Goal: Use online tool/utility: Utilize a website feature to perform a specific function

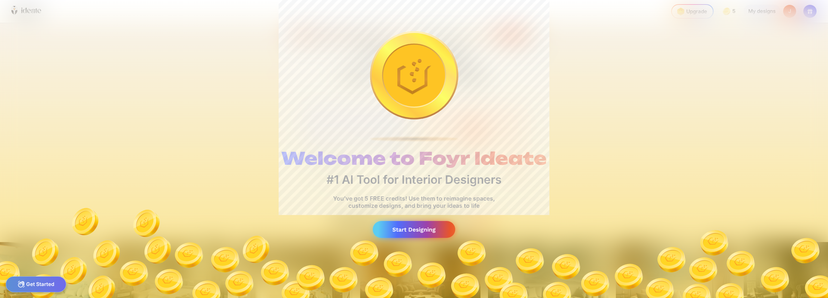
click at [415, 236] on div "Start Designing" at bounding box center [414, 229] width 82 height 17
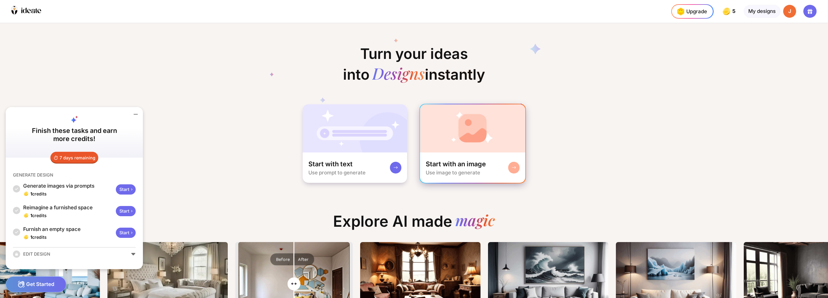
click at [458, 162] on div "Start with an image" at bounding box center [456, 164] width 60 height 9
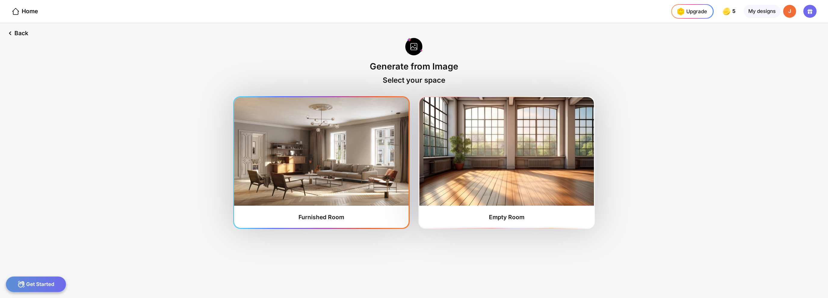
click at [401, 183] on img at bounding box center [321, 151] width 174 height 109
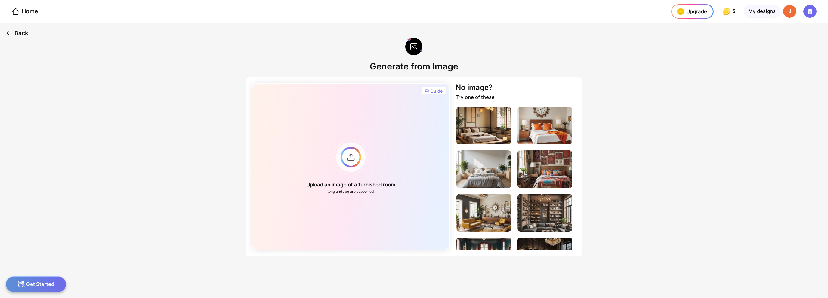
click at [21, 33] on div "Back" at bounding box center [17, 33] width 34 height 20
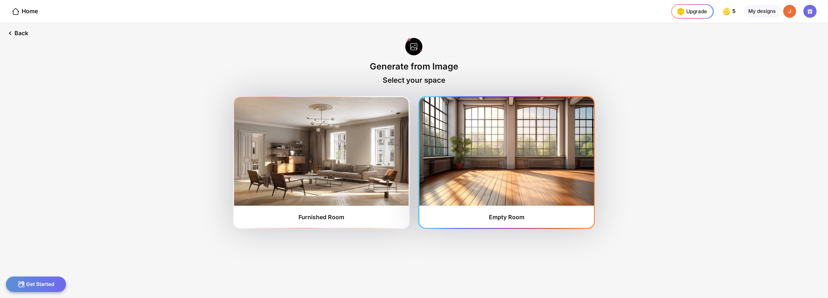
click at [517, 204] on img at bounding box center [506, 151] width 174 height 109
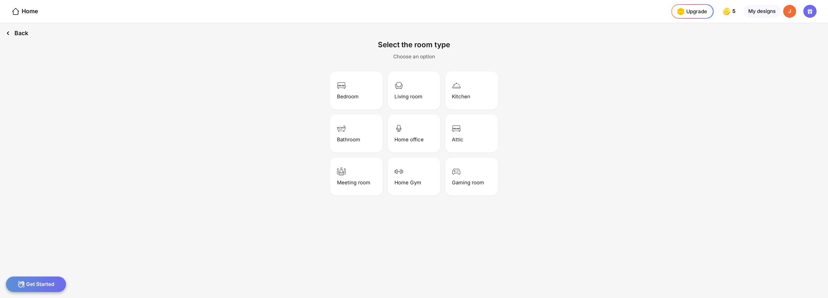
click at [29, 38] on div "Back" at bounding box center [17, 33] width 34 height 20
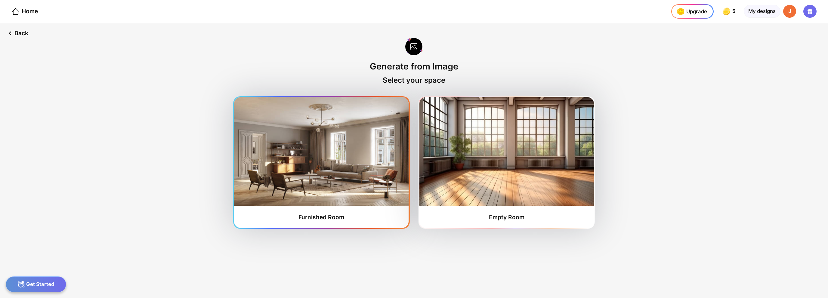
click at [382, 201] on img at bounding box center [321, 151] width 174 height 109
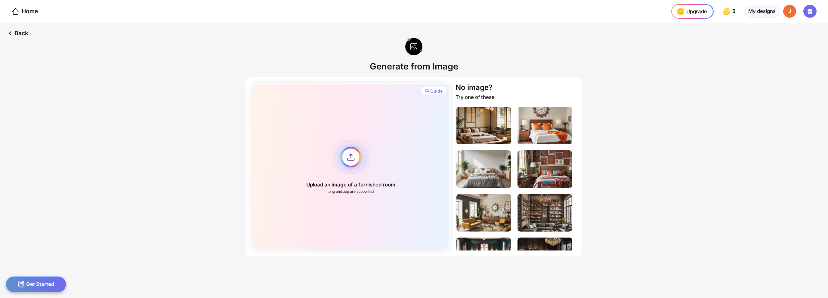
click at [354, 158] on div "Upload an image of a furnished room .png and .jpg are supported" at bounding box center [351, 167] width 198 height 168
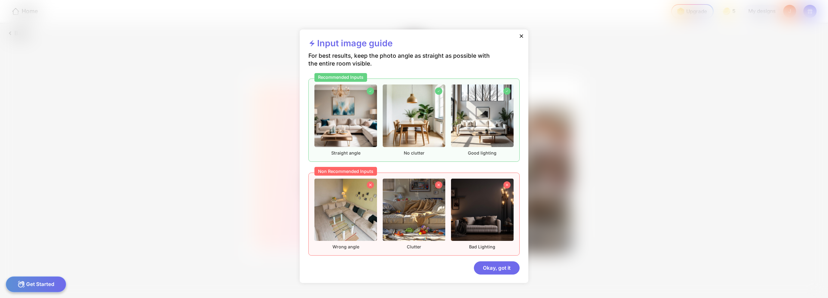
click at [262, 160] on div "Input image guide For best results, keep the photo angle as straight as possibl…" at bounding box center [414, 149] width 828 height 298
click at [522, 35] on icon at bounding box center [521, 35] width 3 height 3
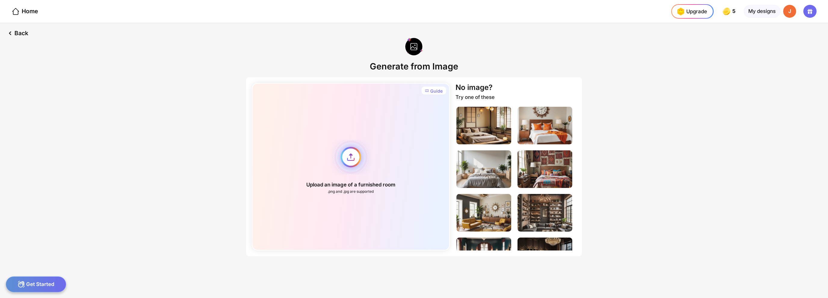
click at [348, 153] on div "Upload an image of a furnished room .png and .jpg are supported" at bounding box center [351, 167] width 198 height 168
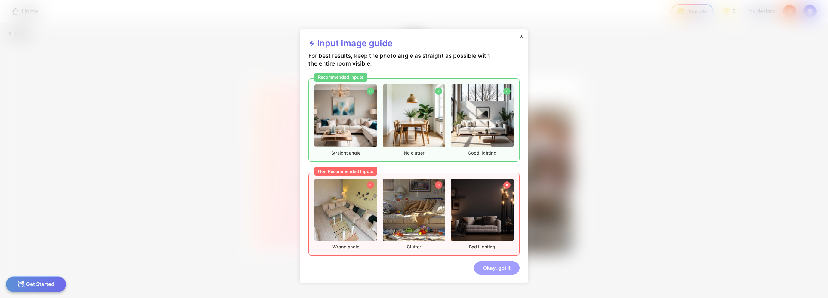
click at [505, 264] on div "Okay, got it" at bounding box center [497, 267] width 46 height 13
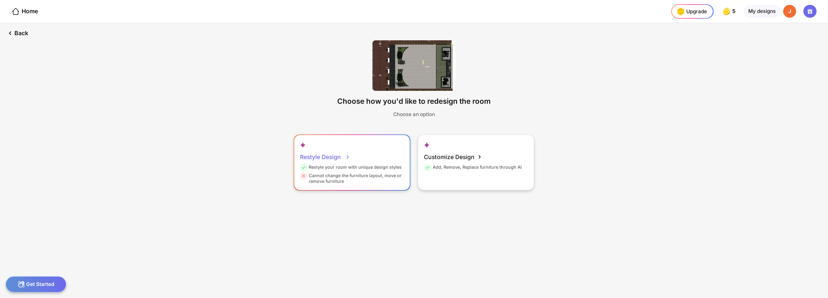
click at [384, 150] on div "Restyle Design Restyle your room with unique design styles Cannot change the fu…" at bounding box center [352, 162] width 116 height 55
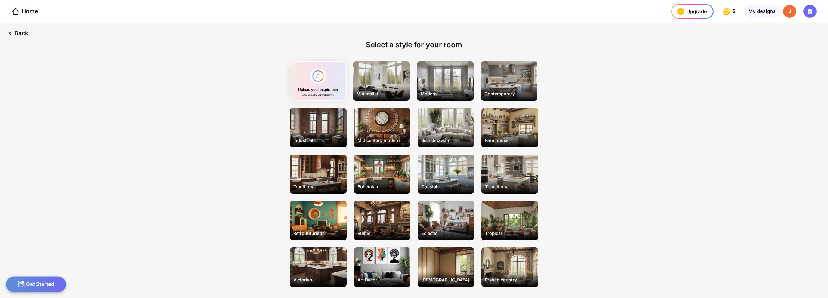
click at [427, 103] on div "Upload your inspiration .png and .jpg are supported Minimalist Modern Contempor…" at bounding box center [414, 174] width 289 height 250
click at [433, 91] on div "Modern" at bounding box center [445, 93] width 55 height 11
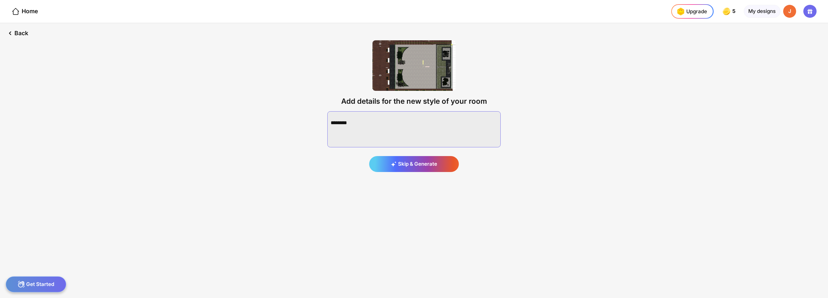
click at [370, 122] on textarea at bounding box center [413, 129] width 173 height 36
type textarea "**********"
click at [429, 169] on div "Generate" at bounding box center [414, 164] width 90 height 16
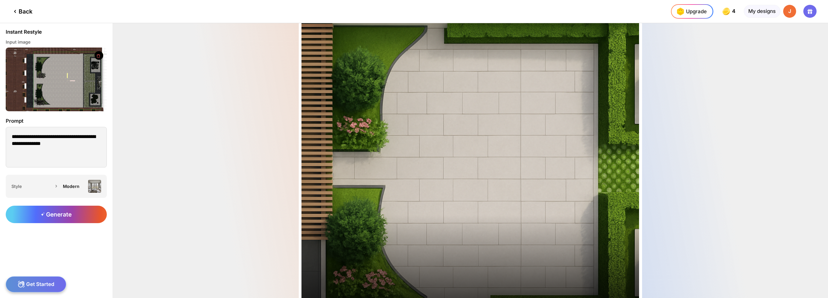
scroll to position [60, 0]
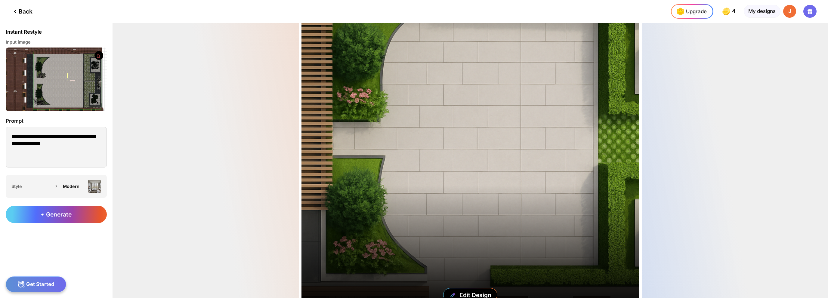
click at [532, 154] on div "Edit Design" at bounding box center [470, 141] width 338 height 338
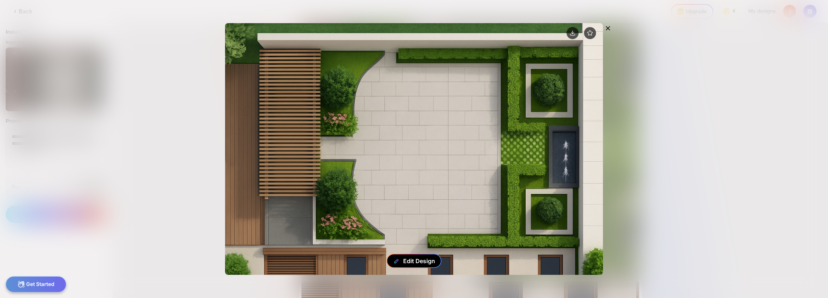
click at [422, 257] on div "Edit Design" at bounding box center [414, 261] width 55 height 14
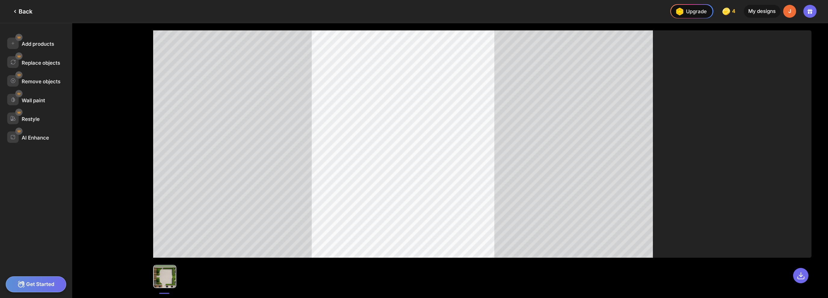
click at [17, 7] on div "Back" at bounding box center [16, 11] width 32 height 23
click at [20, 9] on div "Back" at bounding box center [21, 11] width 21 height 7
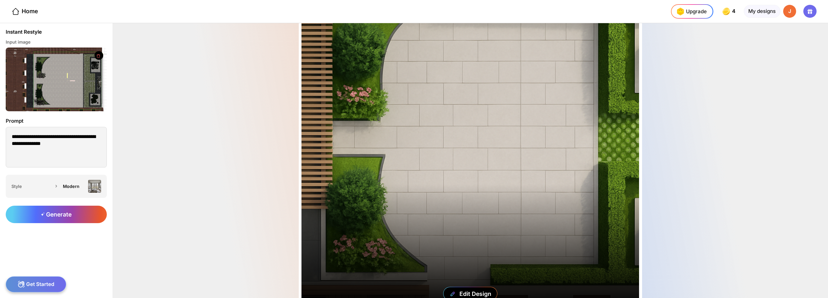
scroll to position [108, 0]
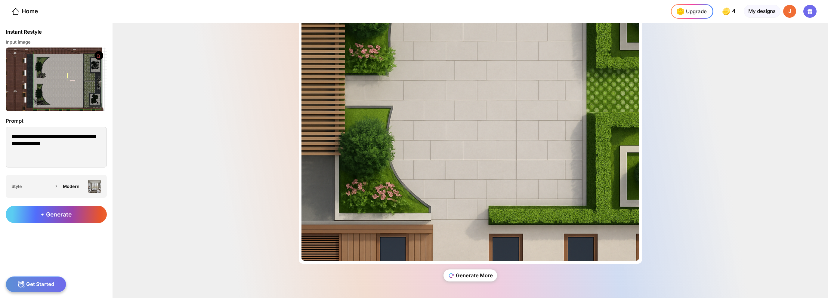
click at [464, 274] on div "Generate More" at bounding box center [470, 276] width 54 height 12
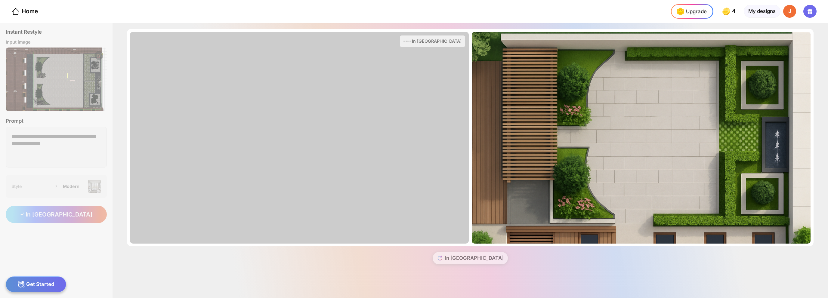
scroll to position [0, 0]
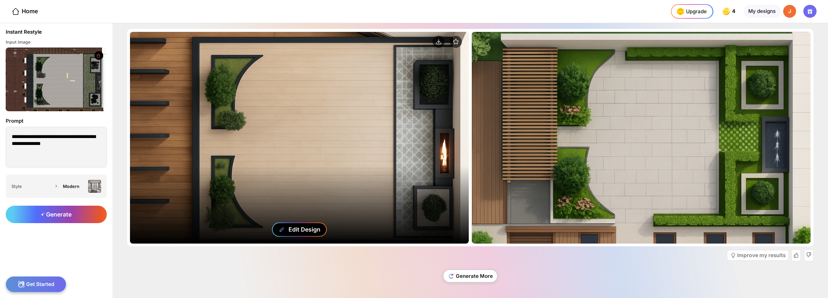
click at [314, 236] on div "Edit Design" at bounding box center [299, 230] width 55 height 14
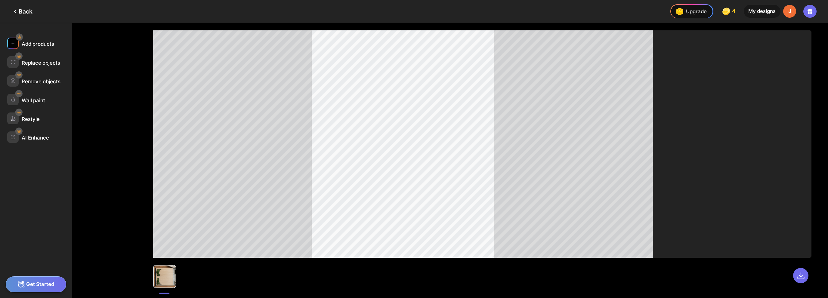
click at [36, 46] on div "Add products" at bounding box center [38, 44] width 32 height 6
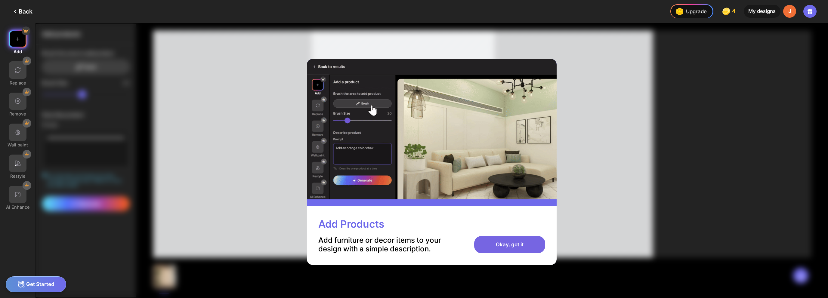
click at [529, 250] on div "Okay, got it" at bounding box center [509, 244] width 71 height 17
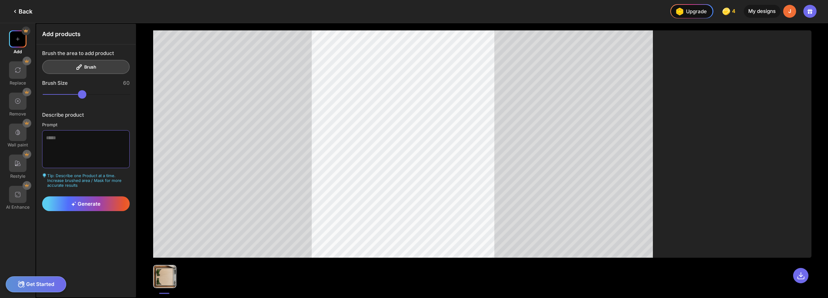
click at [61, 149] on textarea at bounding box center [86, 149] width 88 height 38
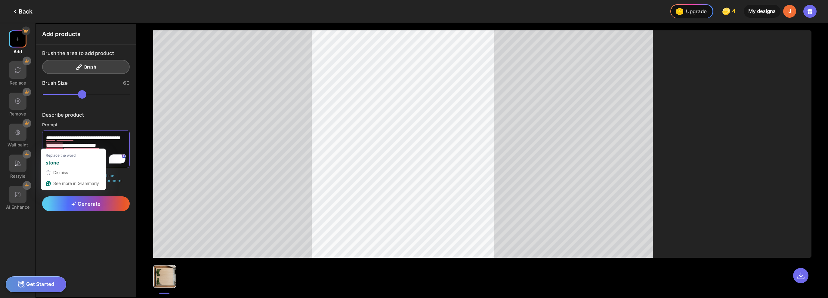
click at [59, 143] on textarea "**********" at bounding box center [86, 149] width 88 height 38
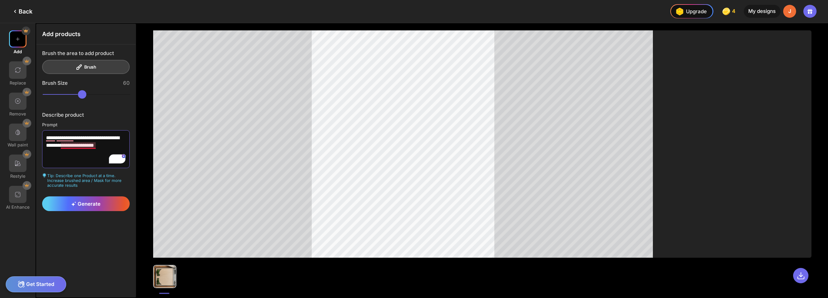
click at [75, 143] on textarea "**********" at bounding box center [86, 149] width 88 height 38
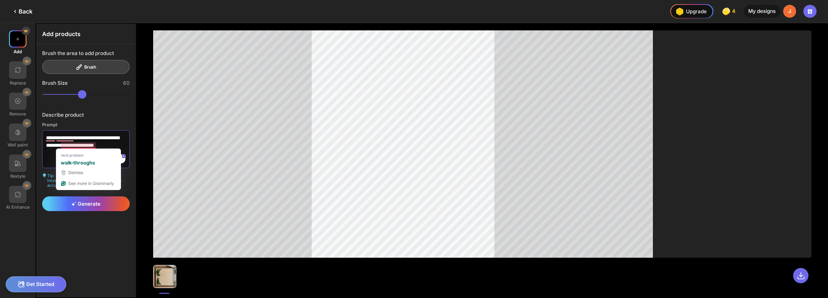
click at [76, 144] on textarea "**********" at bounding box center [86, 149] width 88 height 38
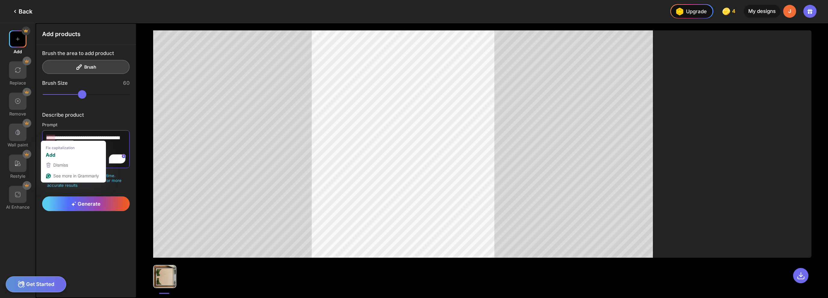
type textarea "**********"
click at [85, 210] on div "**********" at bounding box center [85, 131] width 99 height 172
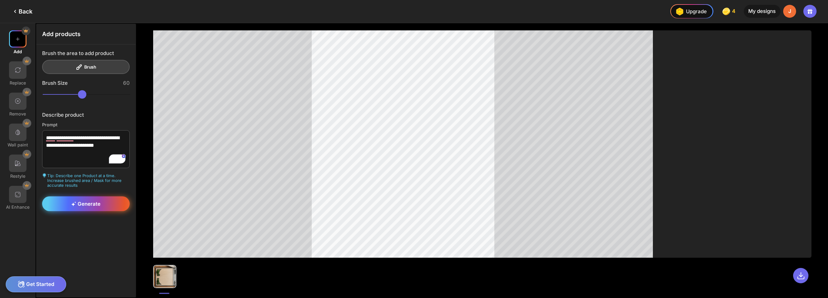
click at [84, 207] on div "Generate" at bounding box center [86, 203] width 88 height 15
click at [23, 169] on div at bounding box center [17, 163] width 17 height 17
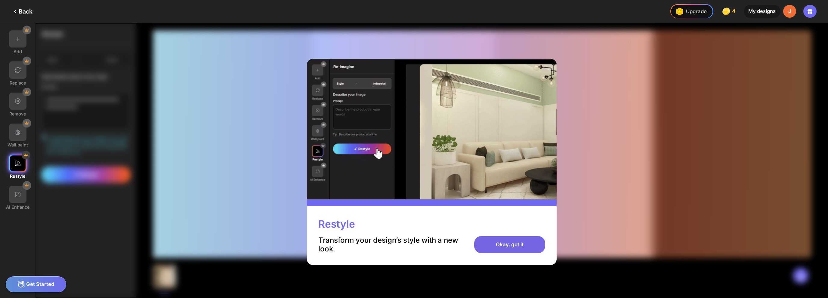
click at [485, 242] on div "Okay, got it" at bounding box center [509, 244] width 71 height 17
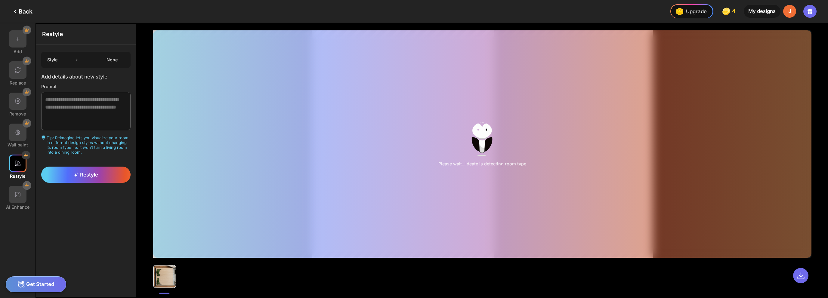
click at [75, 59] on icon at bounding box center [77, 60] width 6 height 6
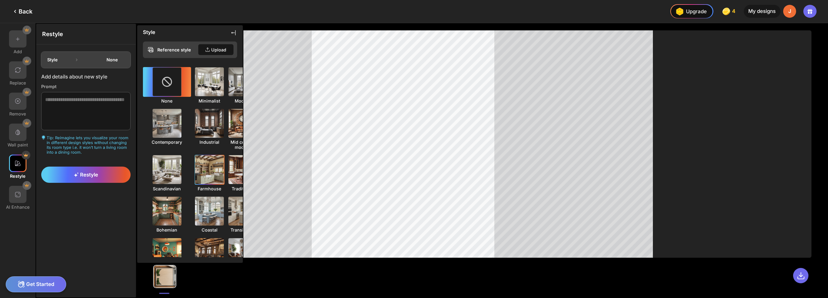
click at [193, 168] on img at bounding box center [209, 170] width 32 height 32
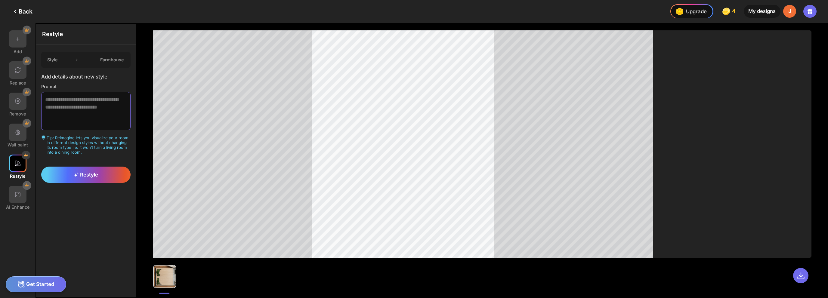
click at [91, 110] on textarea at bounding box center [85, 111] width 89 height 38
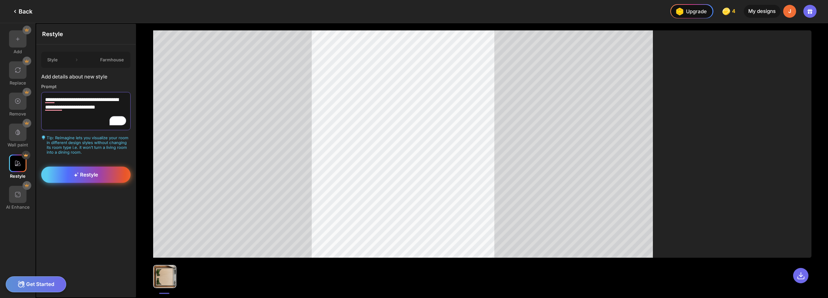
type textarea "**********"
click at [94, 169] on div "Restyle" at bounding box center [85, 175] width 89 height 16
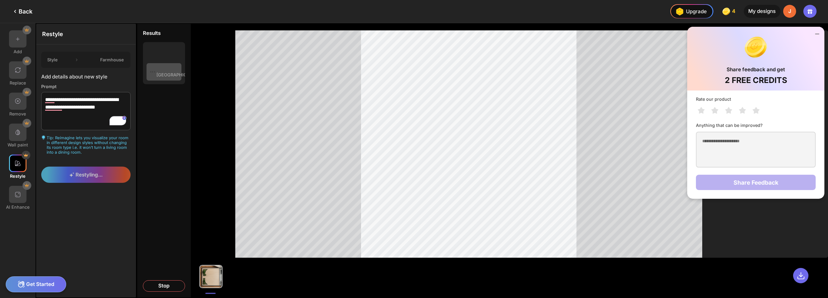
click at [817, 33] on icon at bounding box center [817, 33] width 7 height 7
